Goal: Check status: Check status

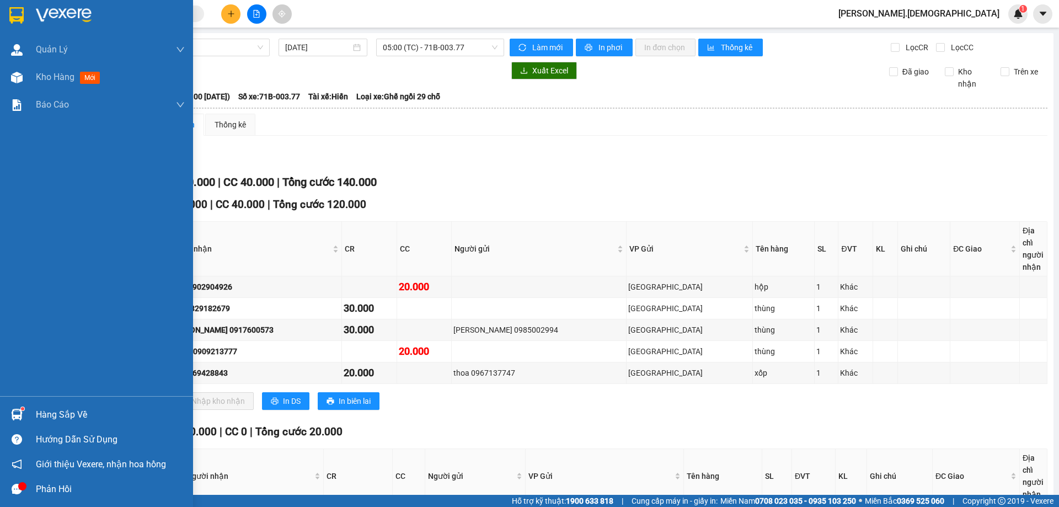
scroll to position [87, 0]
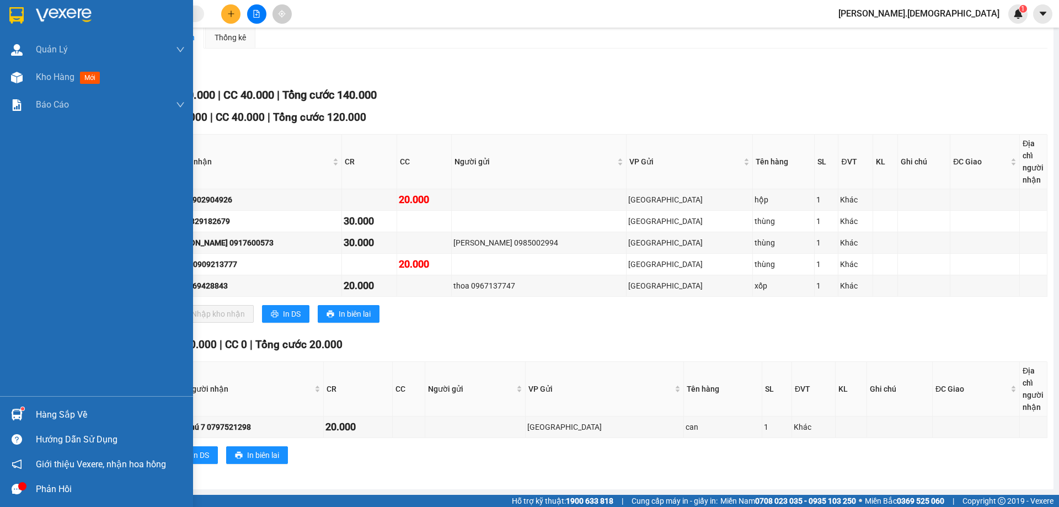
click at [49, 415] on div "Hàng sắp về" at bounding box center [110, 415] width 149 height 17
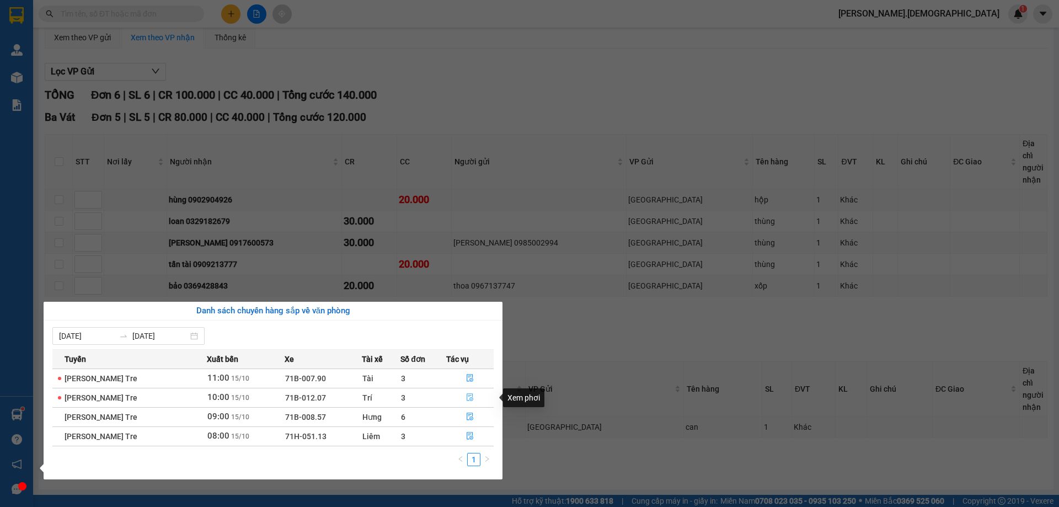
click at [471, 397] on icon "file-done" at bounding box center [470, 397] width 8 height 8
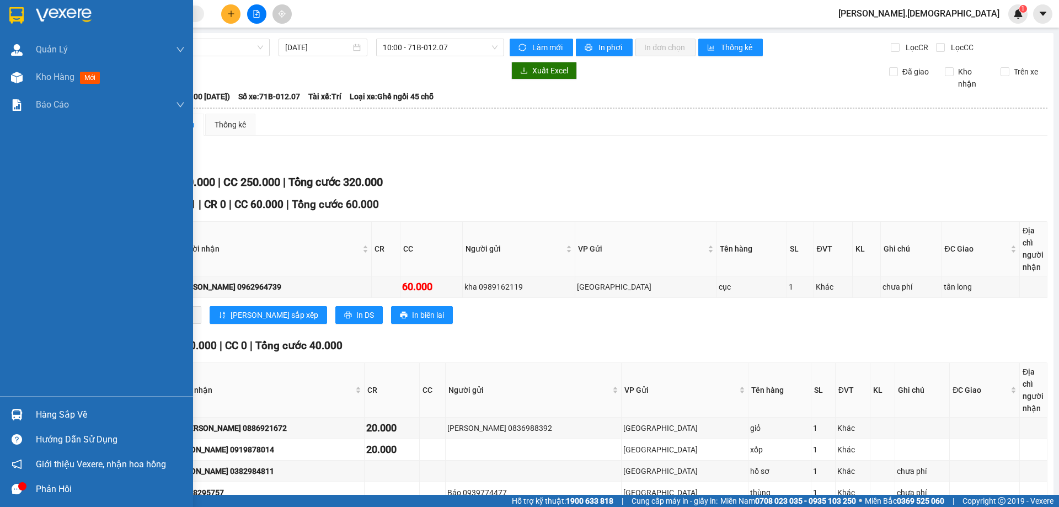
click at [36, 418] on div "Hàng sắp về" at bounding box center [110, 415] width 149 height 17
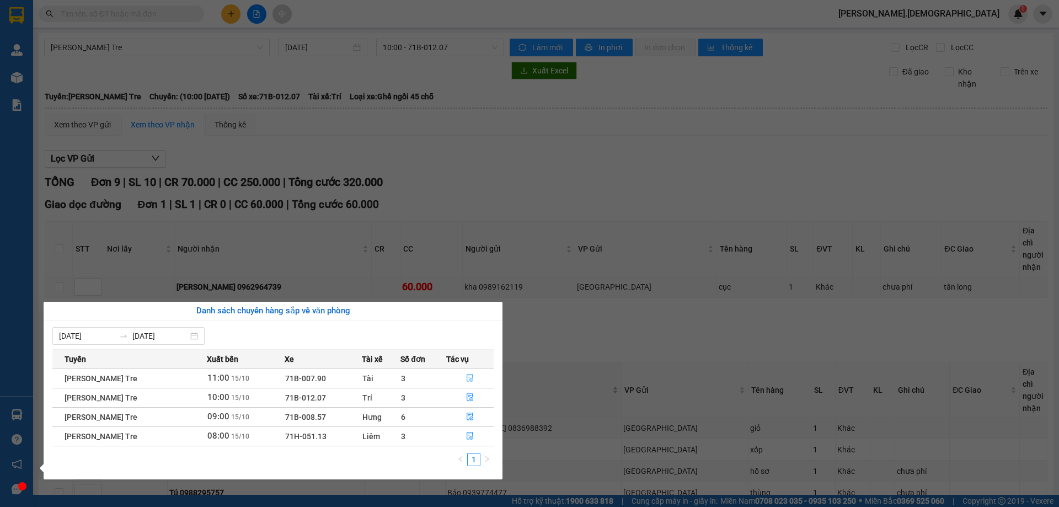
click at [467, 377] on icon "file-done" at bounding box center [470, 379] width 7 height 8
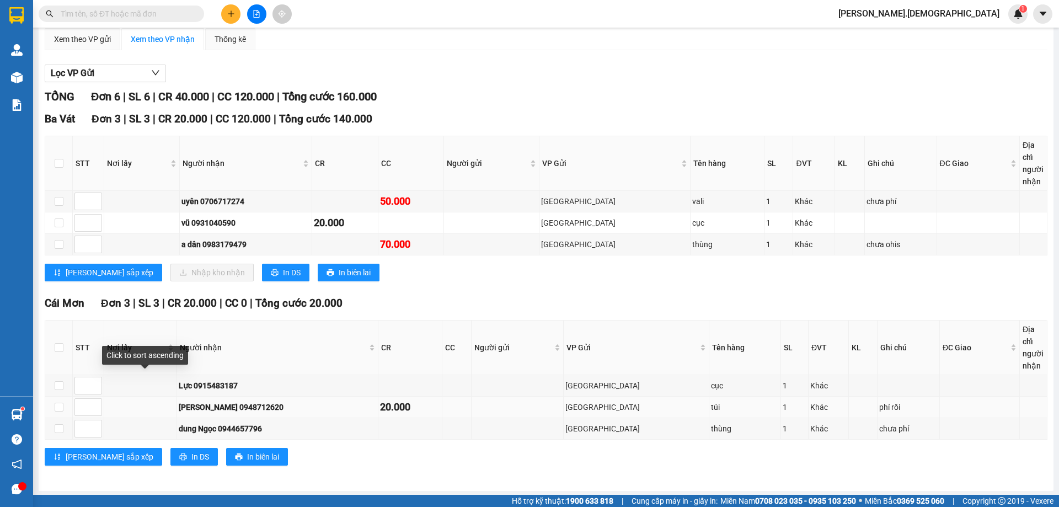
scroll to position [87, 0]
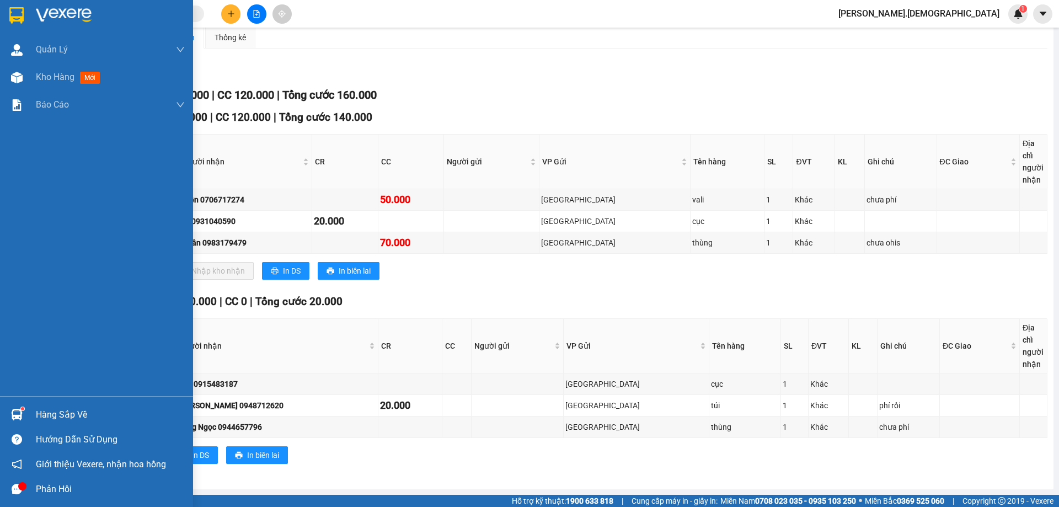
drag, startPoint x: 63, startPoint y: 416, endPoint x: 76, endPoint y: 404, distance: 17.9
click at [63, 416] on div "Hàng sắp về" at bounding box center [110, 415] width 149 height 17
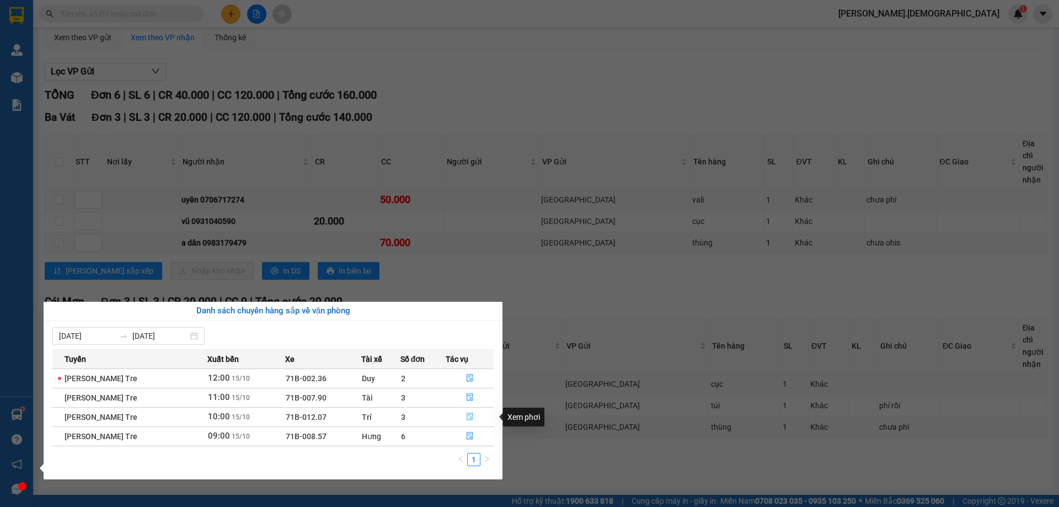
click at [471, 414] on icon "file-done" at bounding box center [470, 417] width 8 height 8
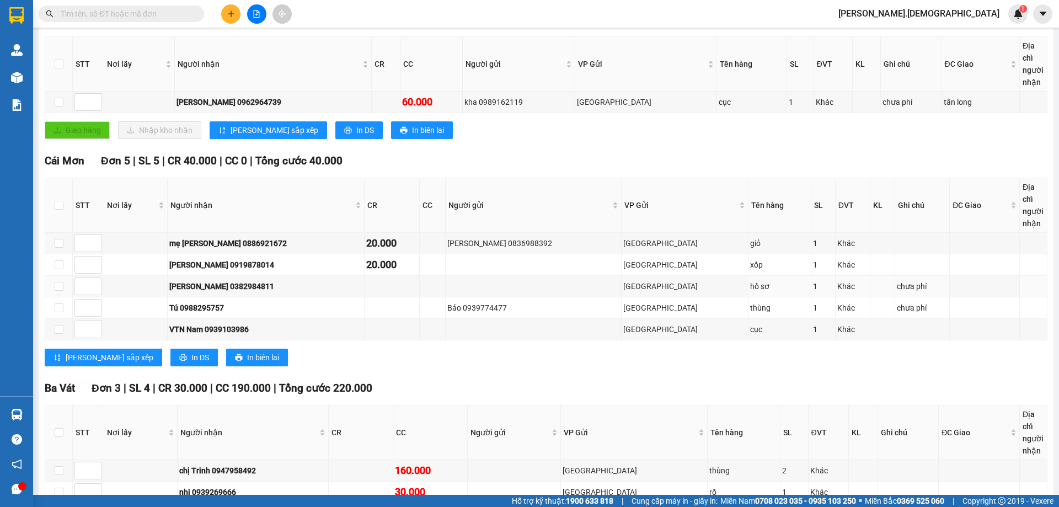
scroll to position [271, 0]
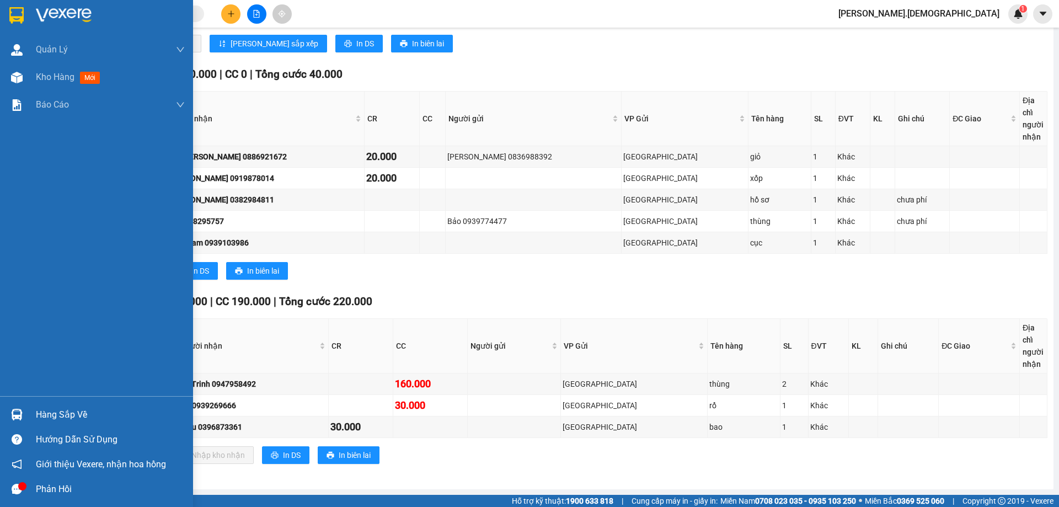
click at [50, 416] on div "Hàng sắp về" at bounding box center [110, 415] width 149 height 17
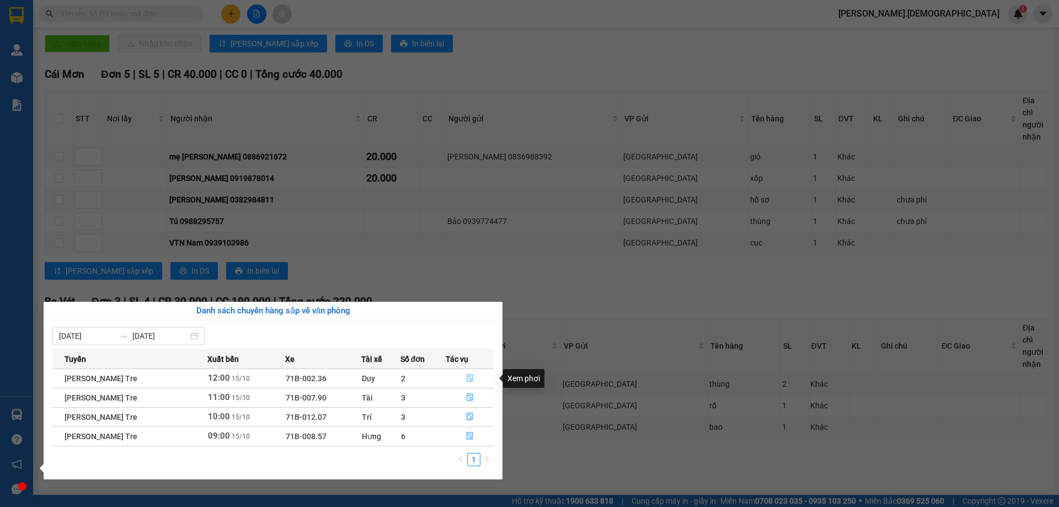
click at [469, 376] on icon "file-done" at bounding box center [470, 379] width 7 height 8
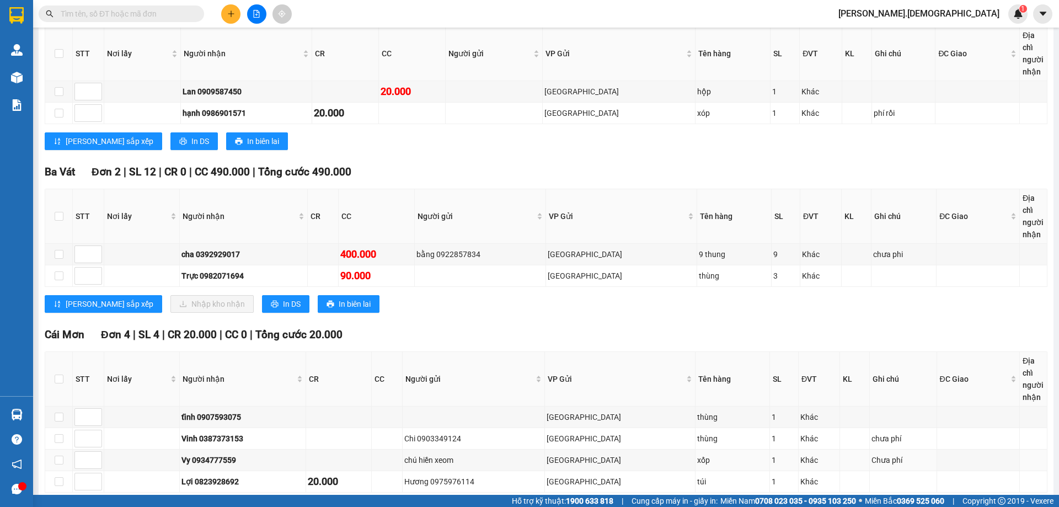
scroll to position [176, 0]
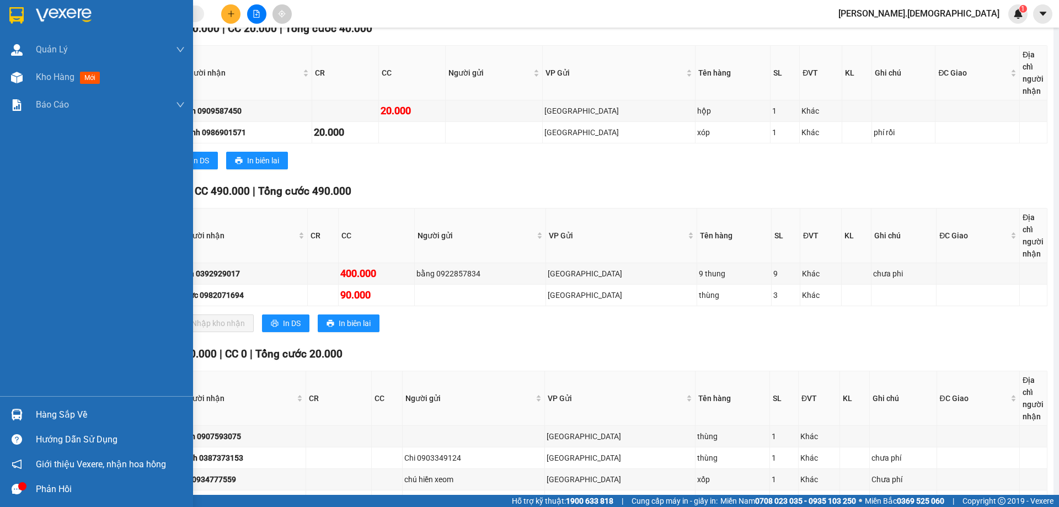
click at [45, 416] on div "Hàng sắp về" at bounding box center [110, 415] width 149 height 17
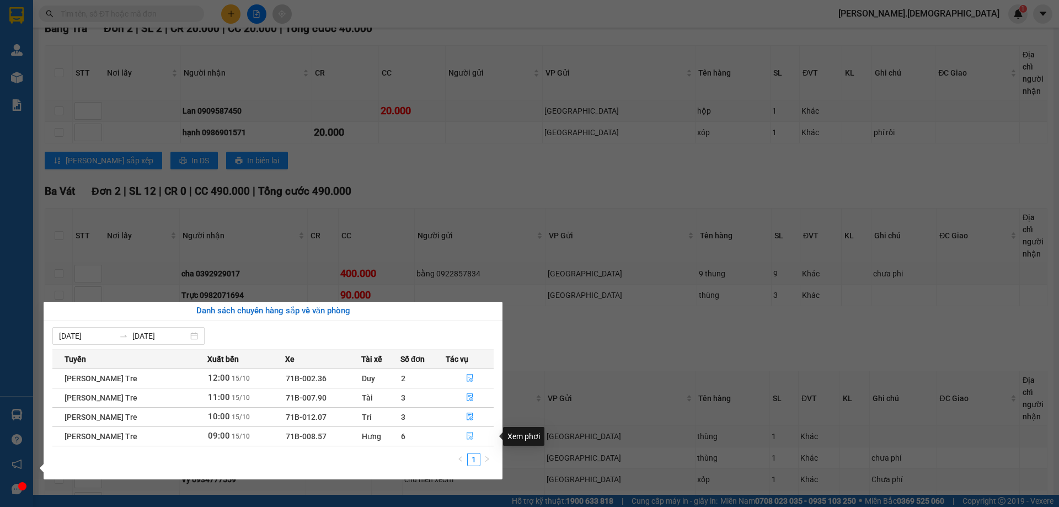
click at [468, 435] on icon "file-done" at bounding box center [470, 436] width 7 height 8
